Goal: Task Accomplishment & Management: Manage account settings

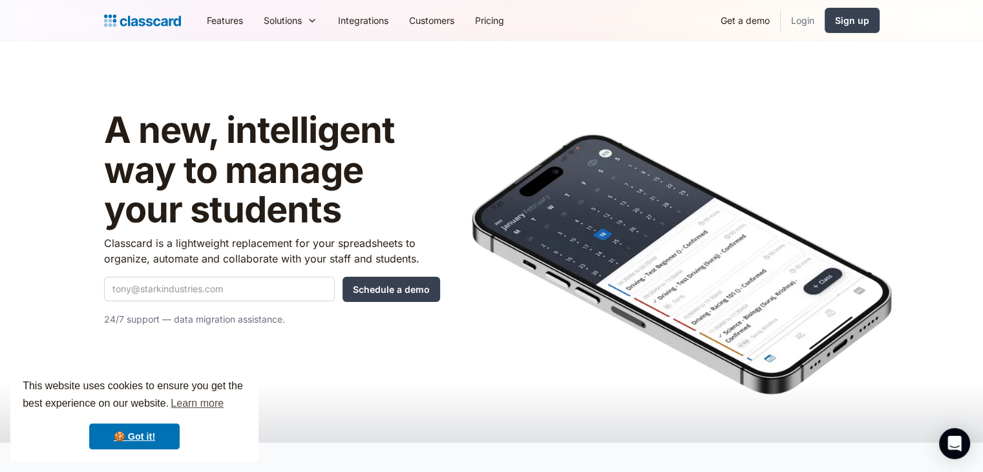
click at [810, 19] on link "Login" at bounding box center [802, 20] width 44 height 29
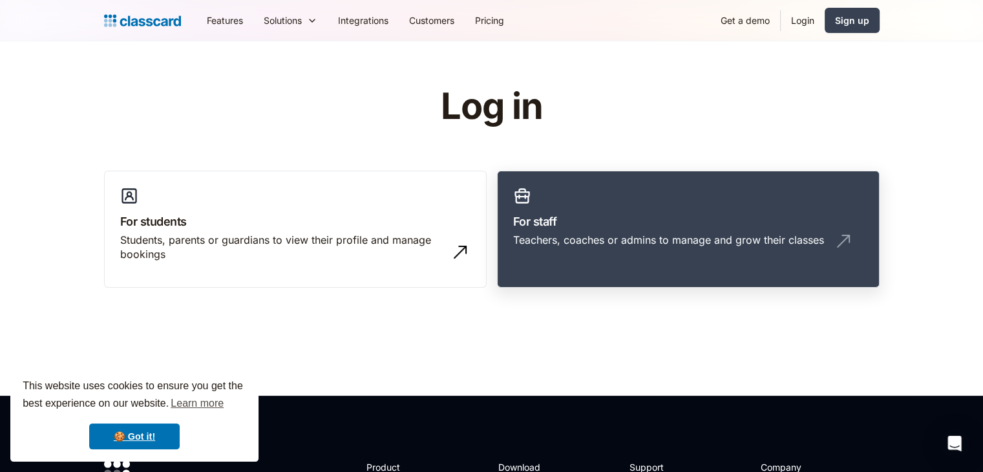
click at [614, 234] on div "Teachers, coaches or admins to manage and grow their classes" at bounding box center [668, 240] width 311 height 14
